Goal: Contribute content: Add original content to the website for others to see

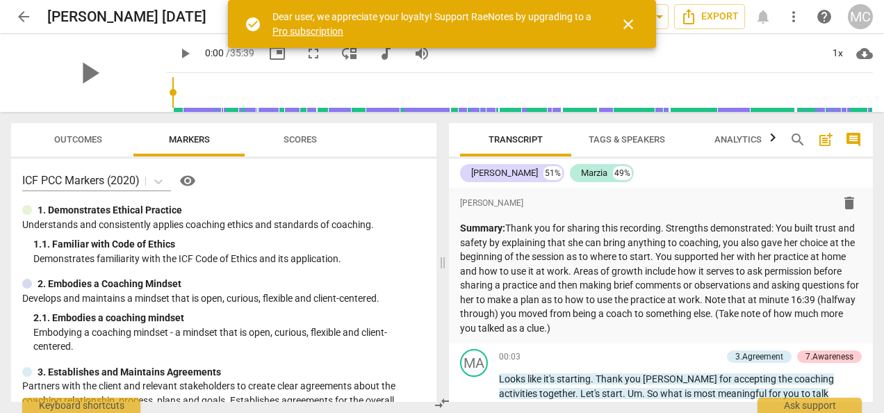
click at [870, 153] on div "Transcript Tags & Speakers Analytics search post_add comment" at bounding box center [661, 139] width 424 height 33
click at [652, 330] on p "Summary: Thank you for sharing this recording. Strengths demonstrated: You buil…" at bounding box center [661, 278] width 402 height 114
click at [863, 334] on div "format_bold format_list_bulleted [PERSON_NAME] delete Summary: Thank you for sh…" at bounding box center [661, 266] width 424 height 156
click at [867, 338] on div "format_bold format_list_bulleted [PERSON_NAME] delete Summary: Thank you for sh…" at bounding box center [661, 266] width 424 height 156
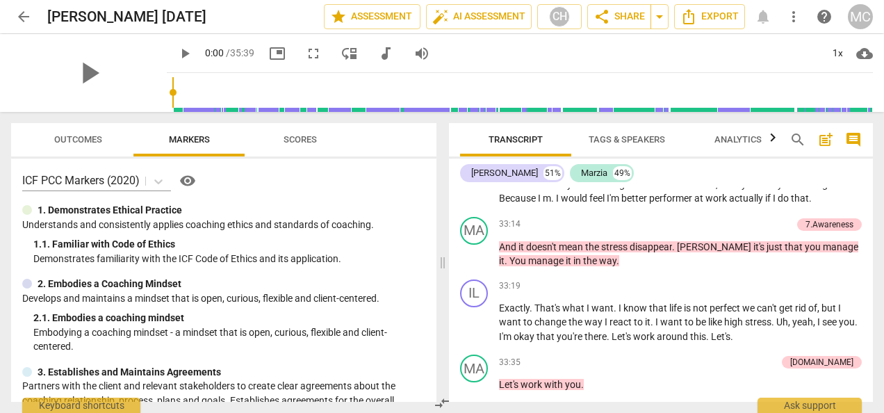
scroll to position [7186, 0]
click at [19, 13] on span "arrow_back" at bounding box center [23, 16] width 17 height 17
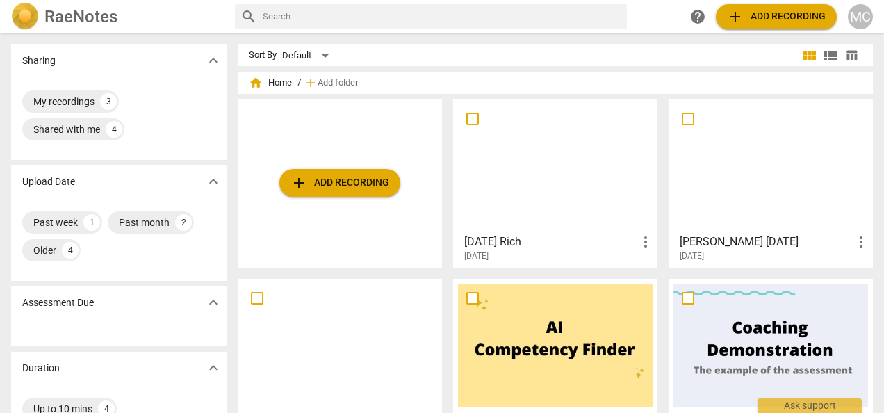
click at [343, 178] on span "add Add recording" at bounding box center [339, 182] width 99 height 17
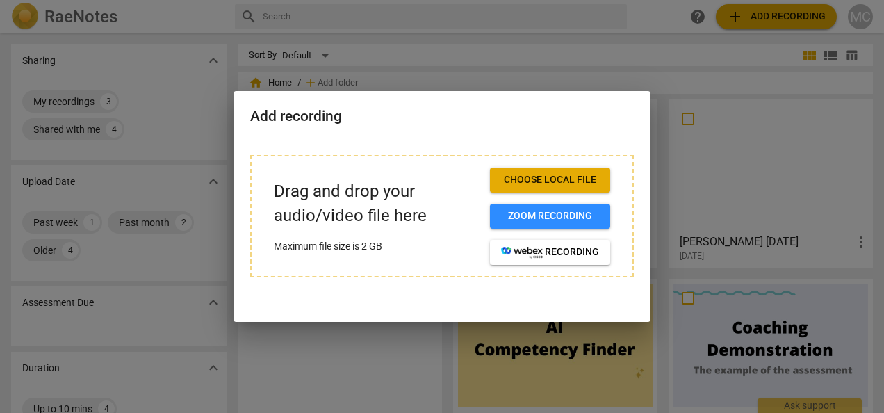
click at [539, 183] on span "Choose local file" at bounding box center [550, 180] width 98 height 14
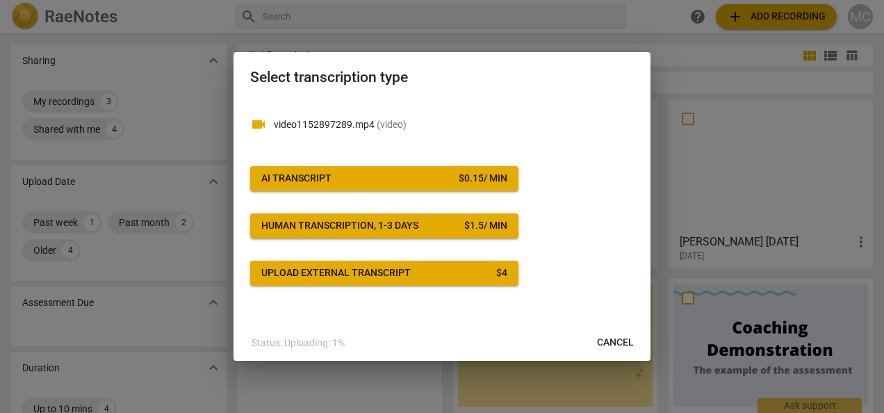
click at [370, 178] on span "AI Transcript $ 0.15 / min" at bounding box center [384, 179] width 246 height 14
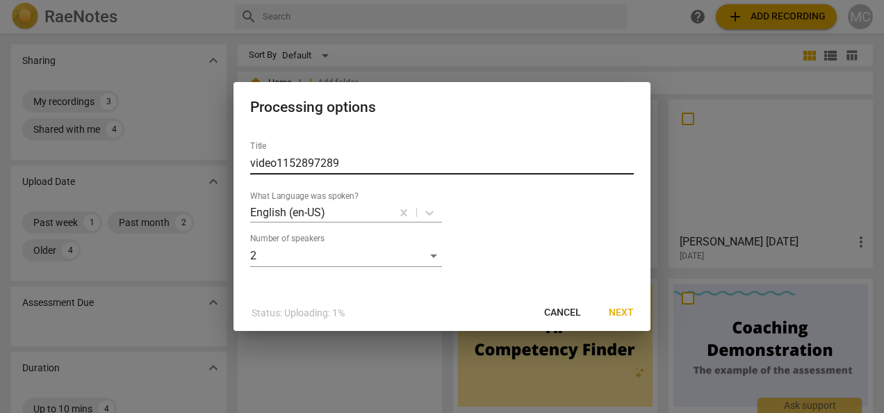
click at [343, 160] on input "video1152897289" at bounding box center [442, 163] width 384 height 22
click at [336, 158] on input "video1152897289" at bounding box center [442, 163] width 384 height 22
type input "v"
type input "[DATE] [PERSON_NAME]"
click at [618, 320] on button "Next" at bounding box center [621, 312] width 47 height 25
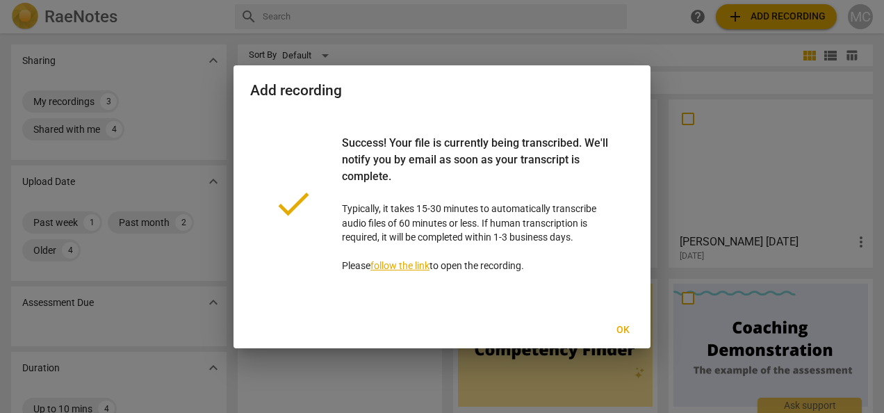
click at [620, 331] on span "Ok" at bounding box center [622, 330] width 22 height 14
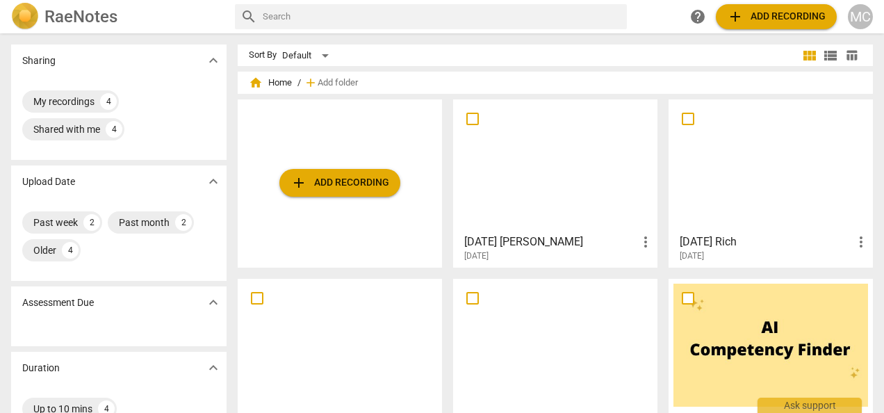
click at [562, 211] on div at bounding box center [555, 165] width 195 height 123
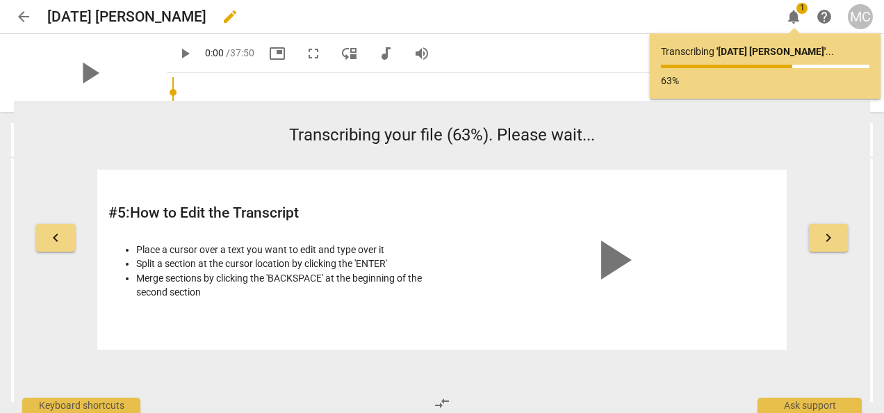
click at [530, 5] on div "[DATE] [PERSON_NAME] edit" at bounding box center [408, 16] width 723 height 25
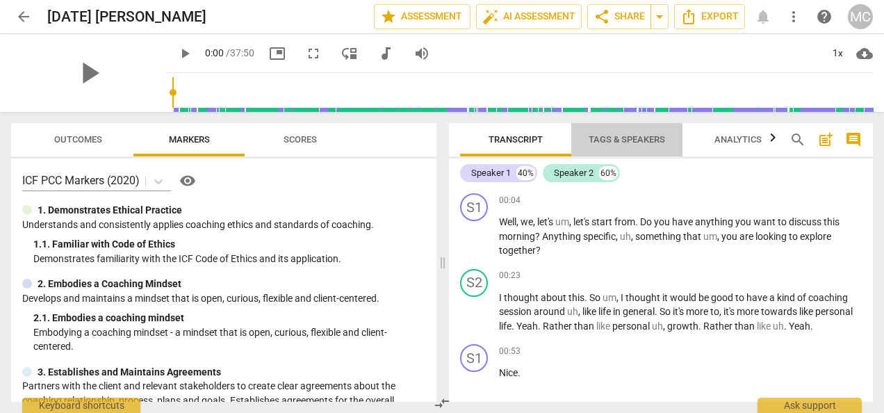
click at [639, 139] on span "Tags & Speakers" at bounding box center [627, 139] width 76 height 10
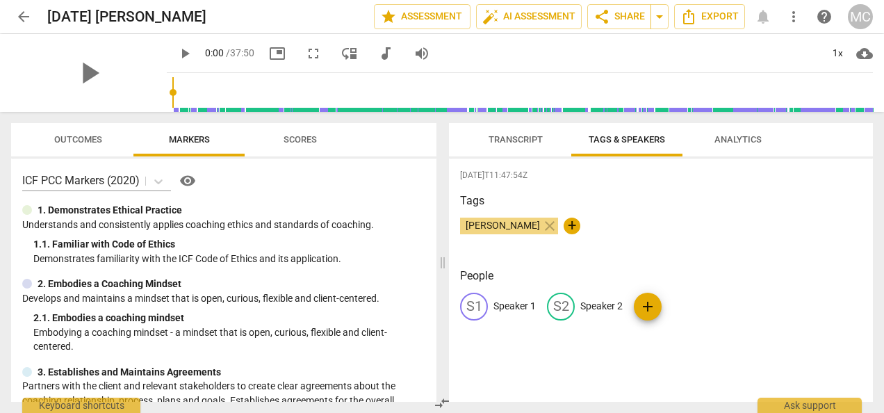
click at [484, 304] on div "S1" at bounding box center [474, 307] width 28 height 28
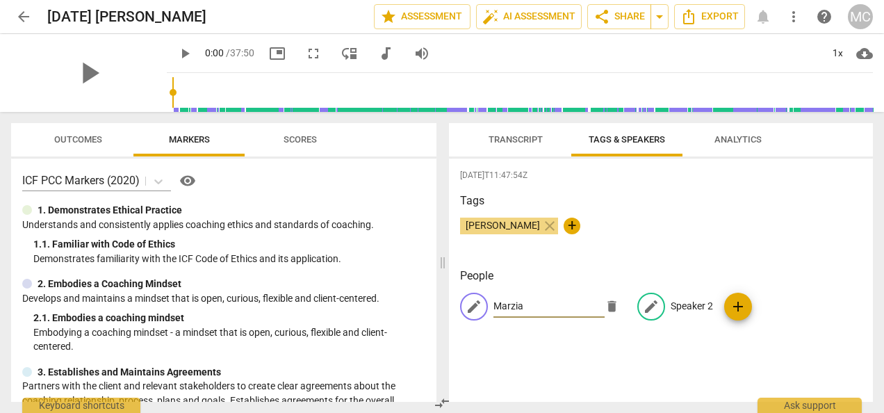
type input "Marzia"
click at [646, 309] on span "edit" at bounding box center [651, 306] width 17 height 17
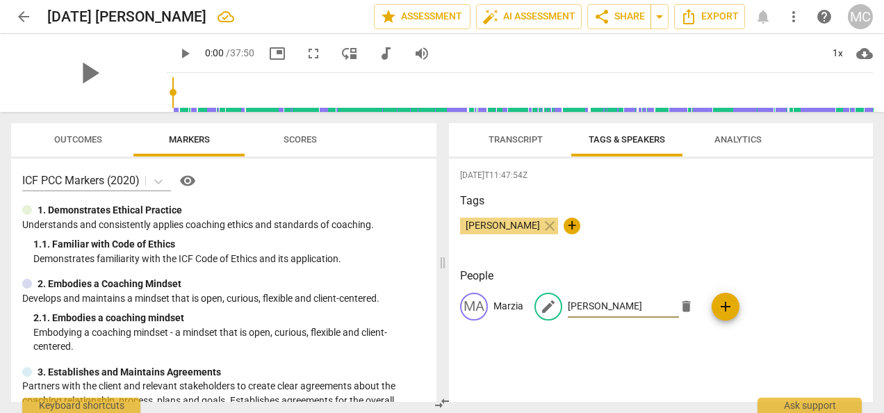
type input "[PERSON_NAME]"
click at [519, 140] on span "Transcript" at bounding box center [515, 139] width 54 height 10
